Goal: Browse casually

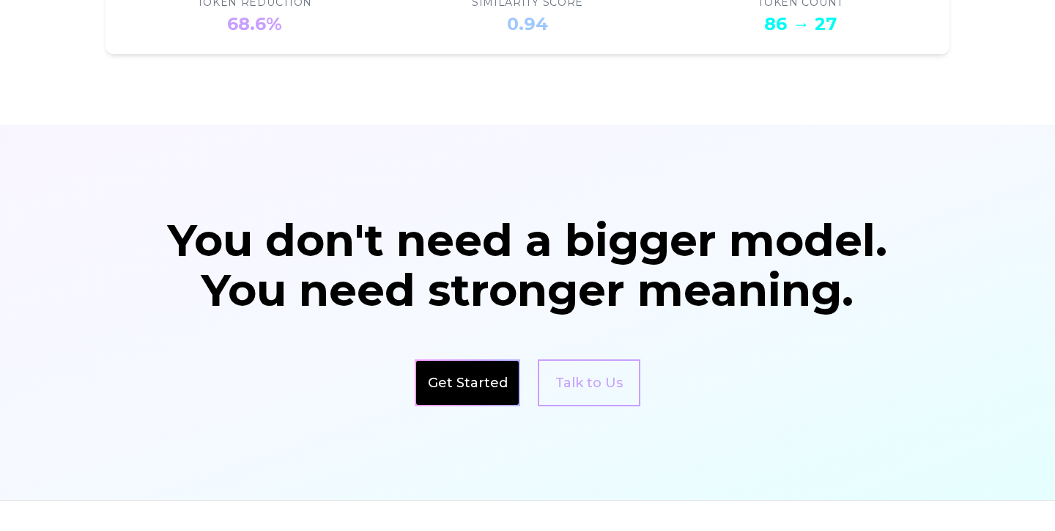
scroll to position [2417, 0]
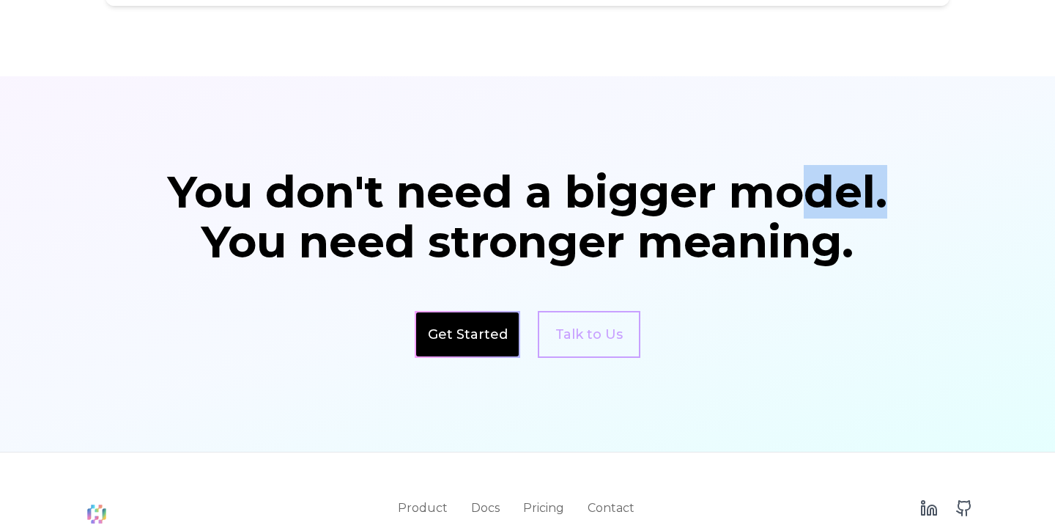
drag, startPoint x: 903, startPoint y: 193, endPoint x: 797, endPoint y: 177, distance: 108.3
click at [797, 177] on div "You don't need a bigger model. You need stronger meaning. Get Started Talk to Us" at bounding box center [528, 264] width 938 height 188
click at [797, 177] on div "You don't need a bigger model." at bounding box center [527, 192] width 750 height 44
drag, startPoint x: 738, startPoint y: 195, endPoint x: 927, endPoint y: 182, distance: 189.5
click at [927, 182] on div "You don't need a bigger model. You need stronger meaning. Get Started Talk to Us" at bounding box center [528, 264] width 938 height 188
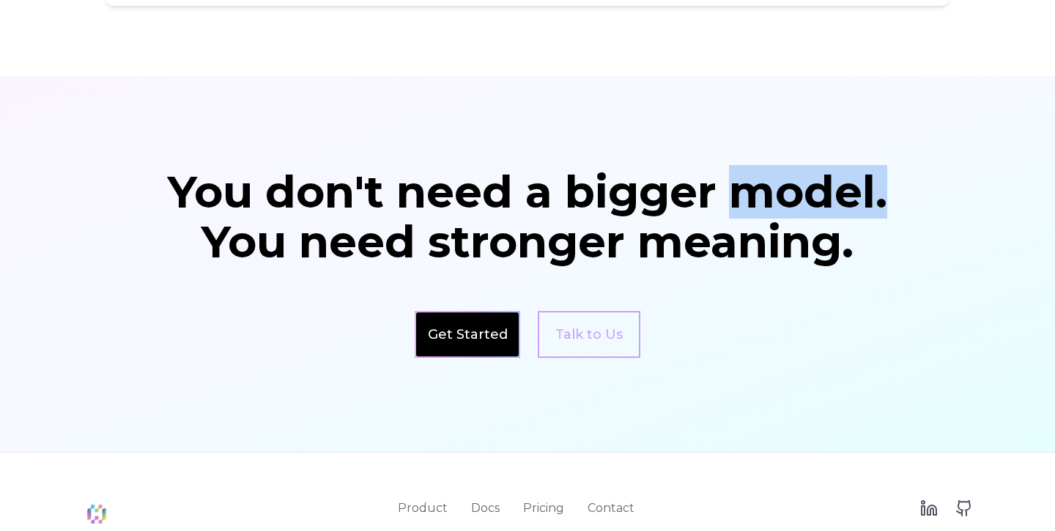
click at [927, 182] on div "You don't need a bigger model. You need stronger meaning. Get Started Talk to Us" at bounding box center [528, 264] width 938 height 188
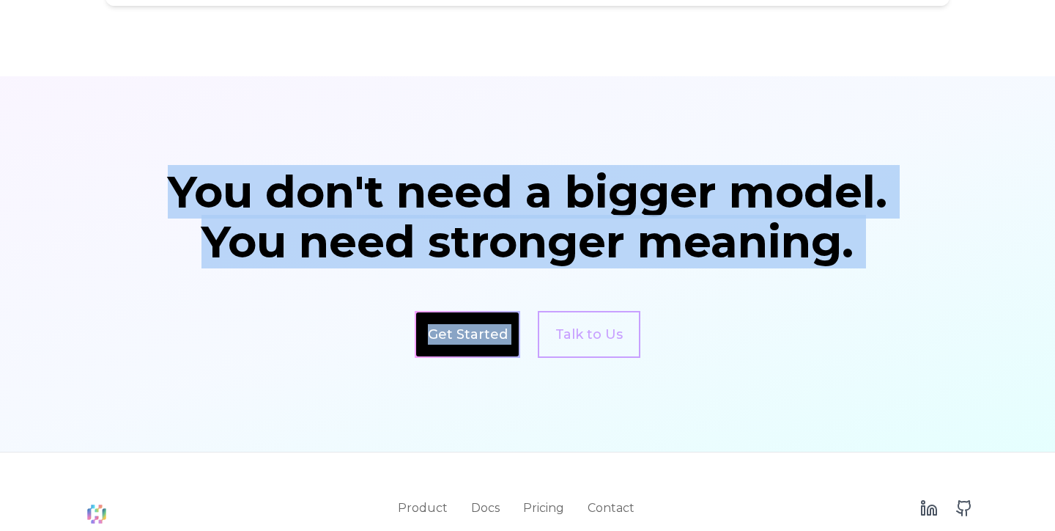
drag, startPoint x: 872, startPoint y: 278, endPoint x: 149, endPoint y: 177, distance: 730.3
click at [149, 177] on div "You don't need a bigger model. You need stronger meaning. Get Started Talk to Us" at bounding box center [528, 264] width 938 height 188
click at [147, 177] on div "You don't need a bigger model. You need stronger meaning. Get Started Talk to Us" at bounding box center [528, 264] width 938 height 188
drag, startPoint x: 163, startPoint y: 180, endPoint x: 862, endPoint y: 235, distance: 701.9
click at [862, 235] on h2 "You don't need a bigger model. You need stronger meaning." at bounding box center [527, 217] width 750 height 94
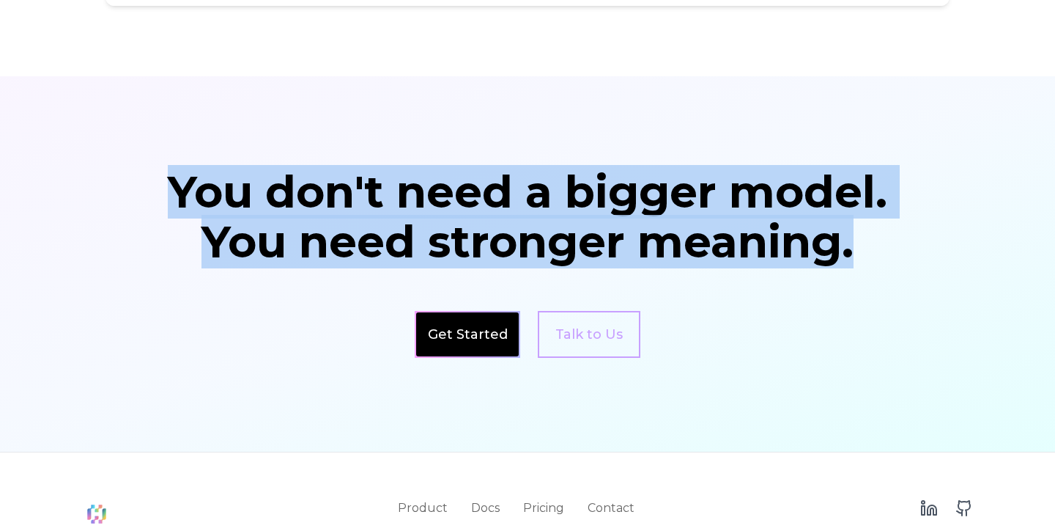
click at [866, 236] on div "You need stronger meaning." at bounding box center [527, 242] width 750 height 44
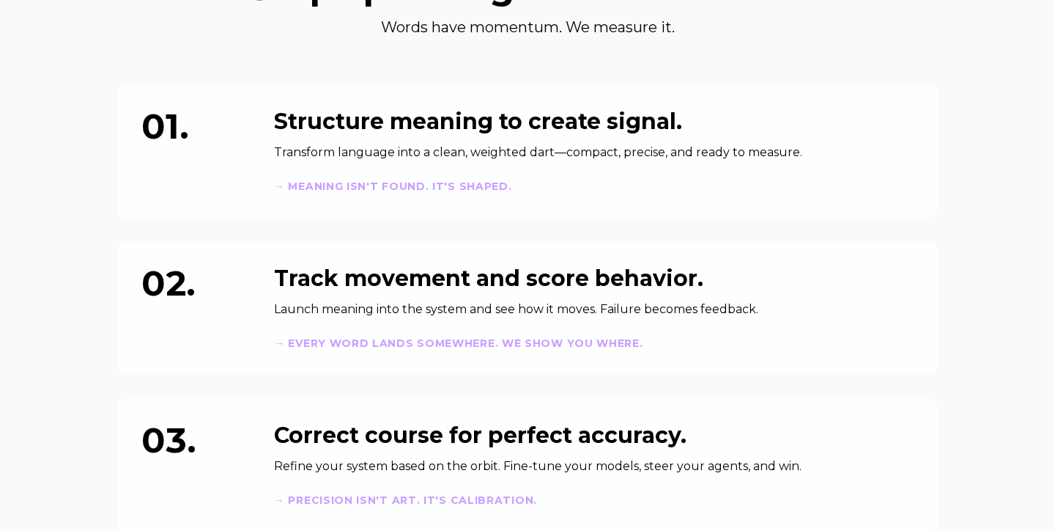
scroll to position [0, 0]
